Goal: Information Seeking & Learning: Learn about a topic

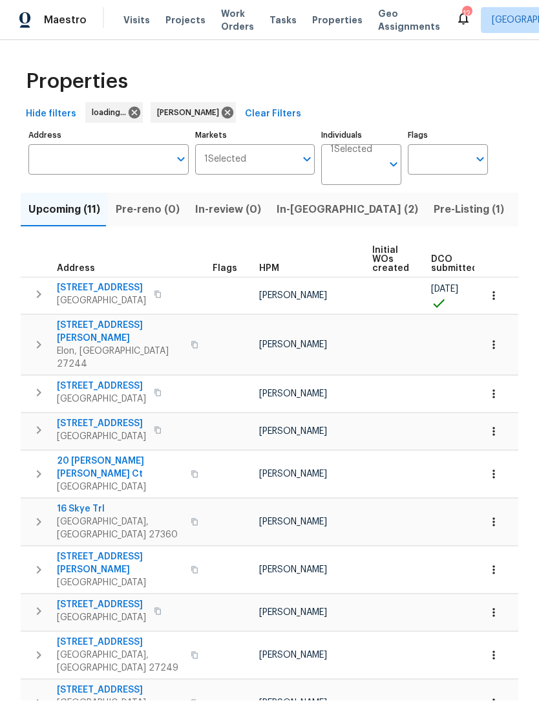
scroll to position [1, 0]
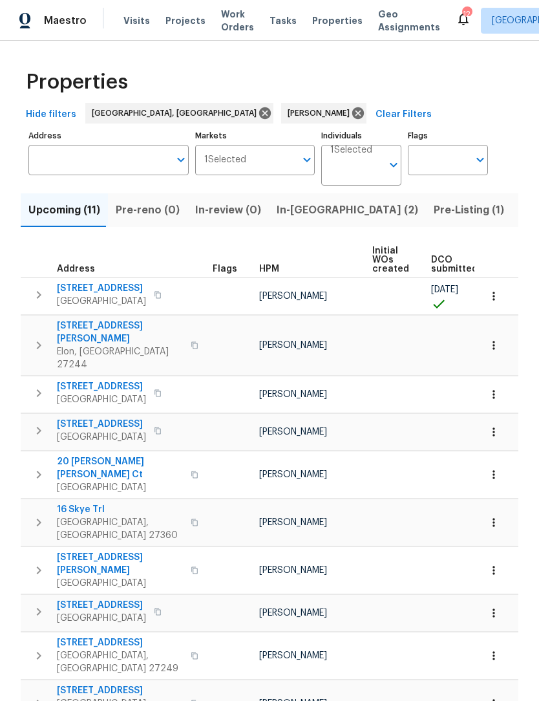
click at [520, 210] on span "Listed (22)" at bounding box center [547, 210] width 55 height 18
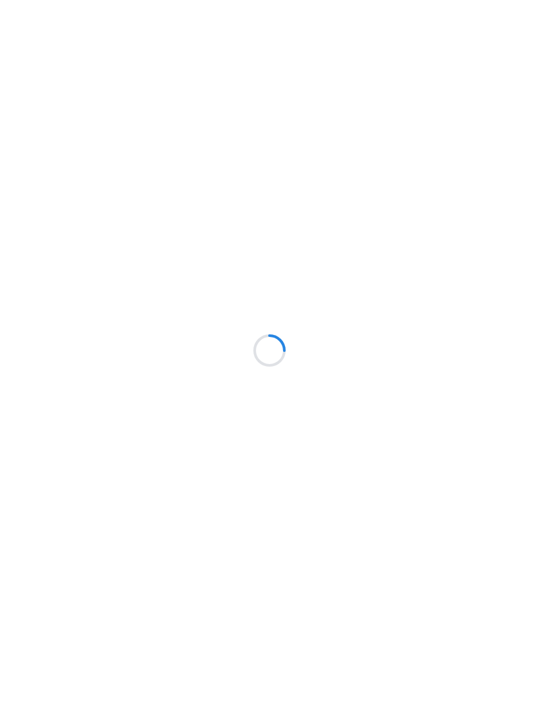
click at [234, 30] on div at bounding box center [269, 350] width 539 height 701
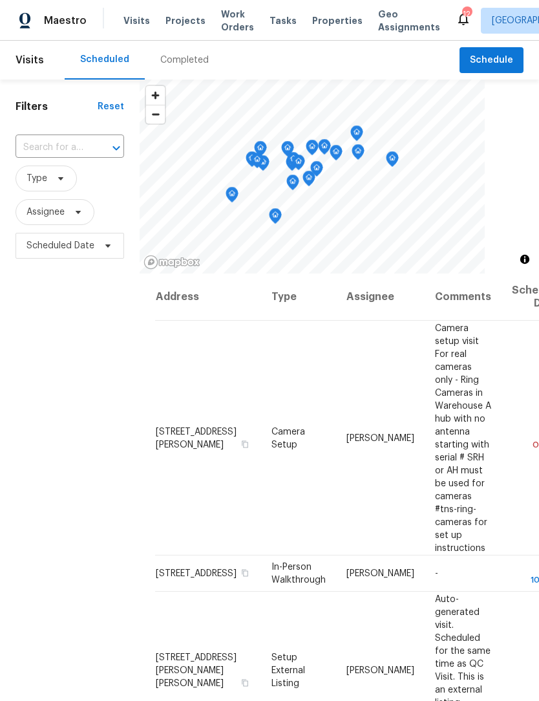
click at [233, 33] on span "Work Orders" at bounding box center [237, 21] width 33 height 26
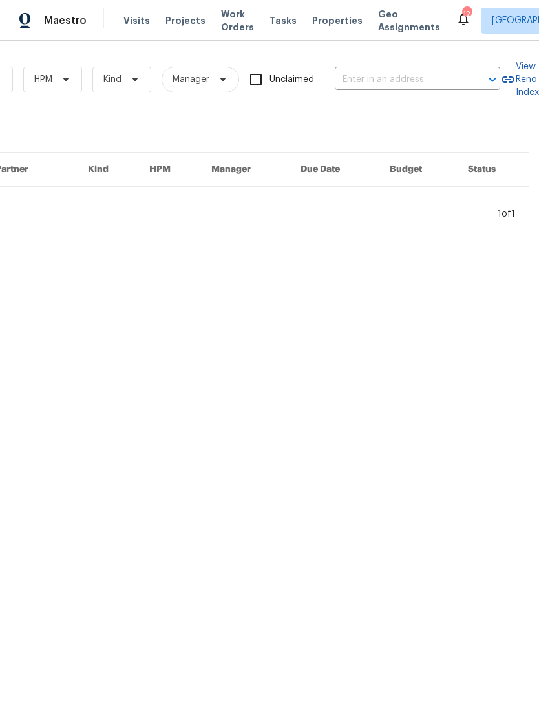
scroll to position [0, 213]
click at [374, 74] on input "text" at bounding box center [399, 80] width 129 height 20
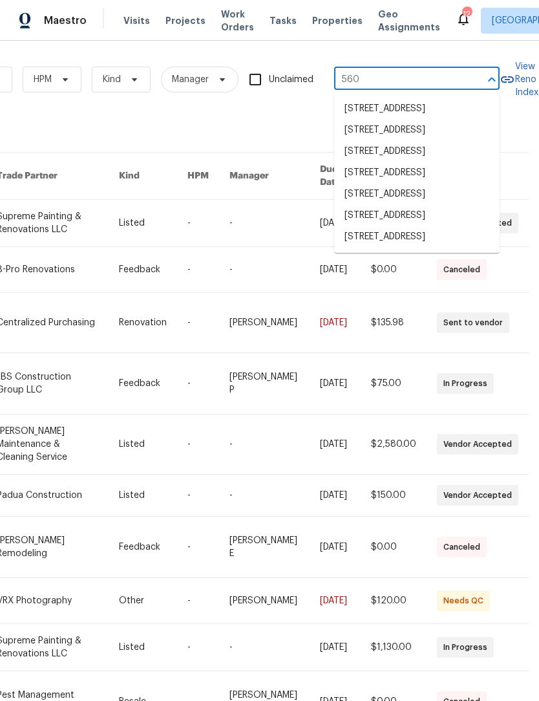
type input "5605"
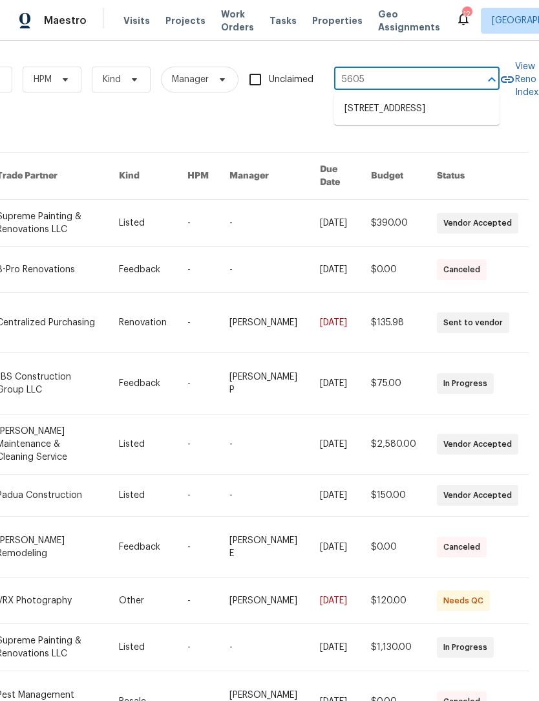
click at [384, 112] on li "[STREET_ADDRESS]" at bounding box center [417, 108] width 166 height 21
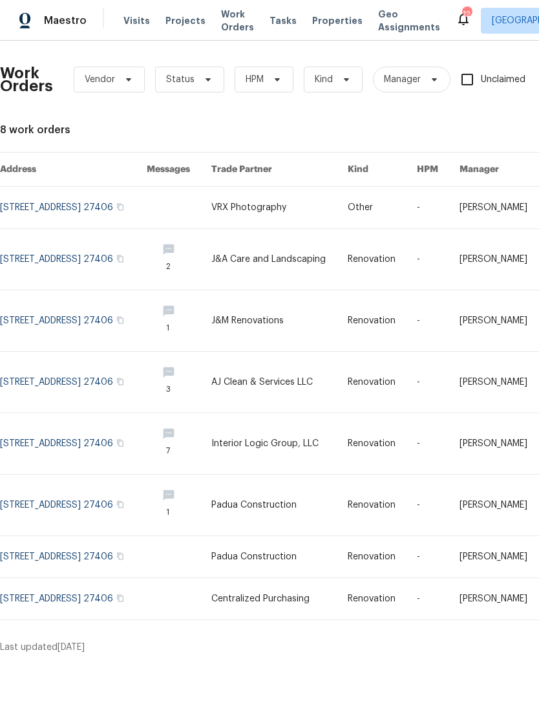
click at [76, 202] on link at bounding box center [73, 207] width 147 height 41
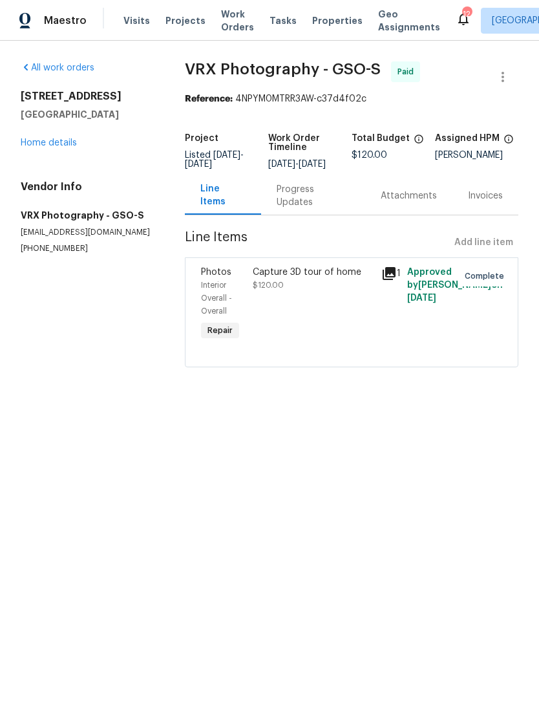
click at [51, 134] on div "5605 Southstone Dr Greensboro, NC 27406 Home details" at bounding box center [87, 119] width 133 height 59
click at [49, 145] on link "Home details" at bounding box center [49, 142] width 56 height 9
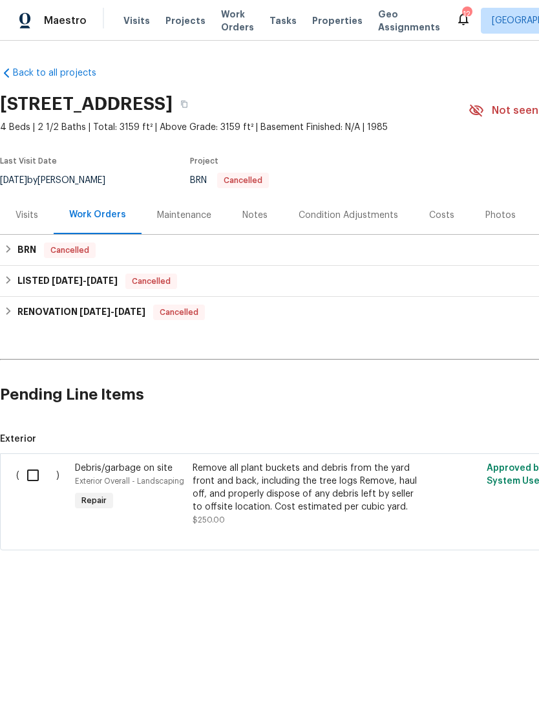
click at [255, 219] on div "Notes" at bounding box center [254, 215] width 25 height 13
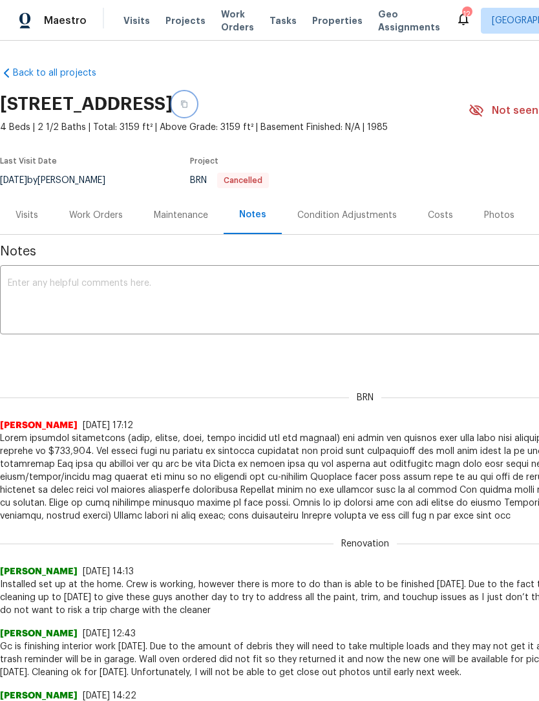
click at [188, 103] on icon "button" at bounding box center [184, 104] width 8 height 8
